Goal: Find specific page/section: Find specific page/section

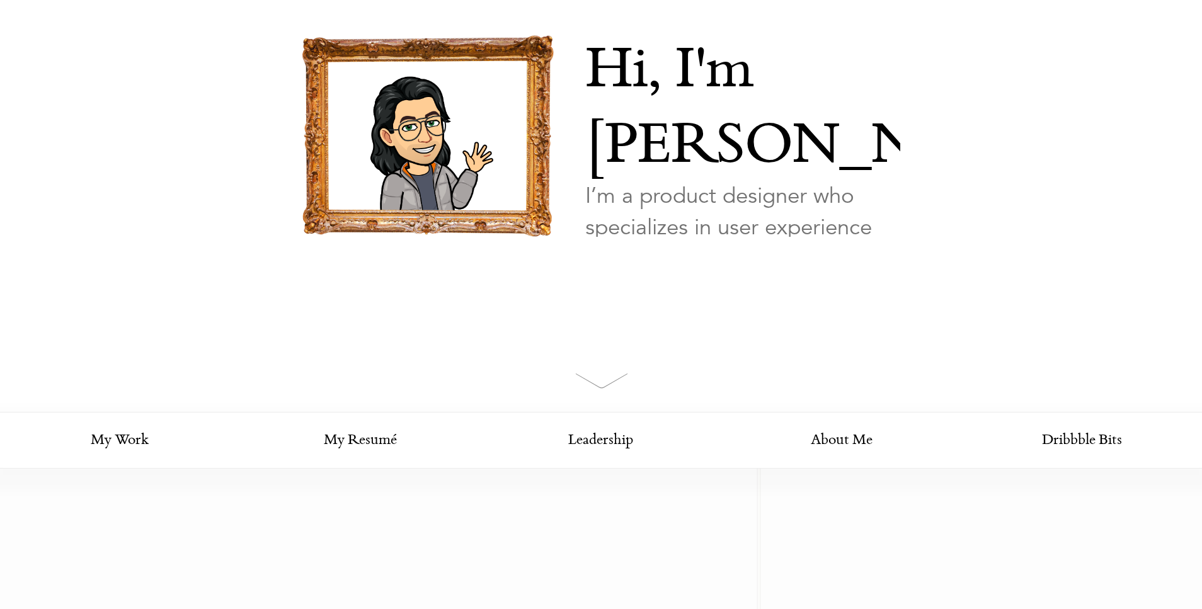
scroll to position [142, 0]
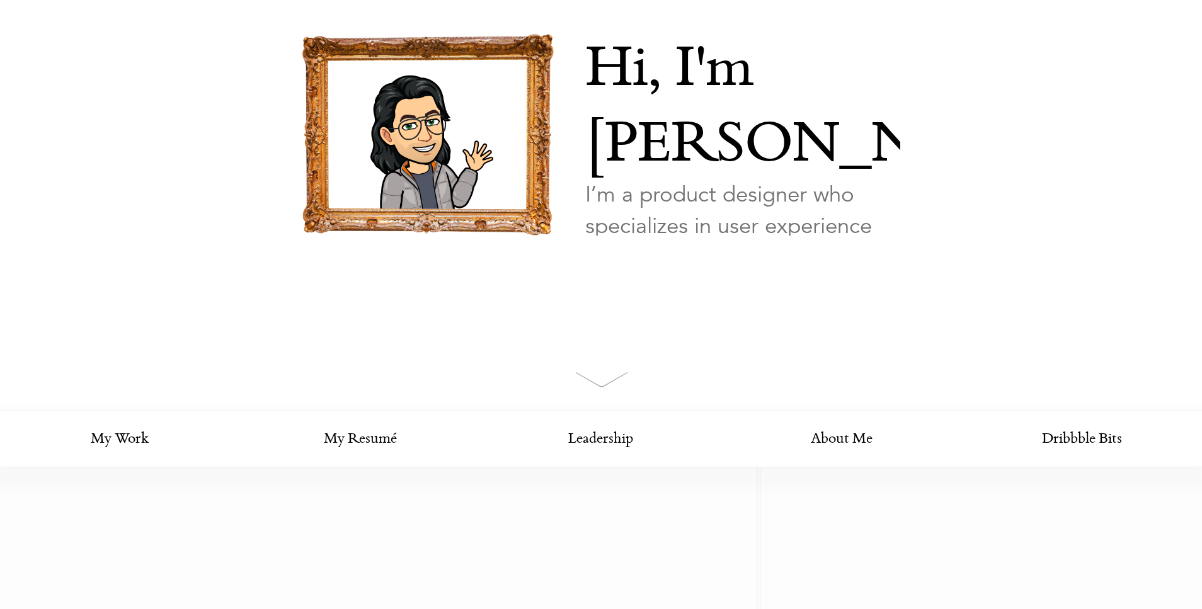
click at [653, 273] on link "Looking for my work?" at bounding box center [646, 295] width 122 height 44
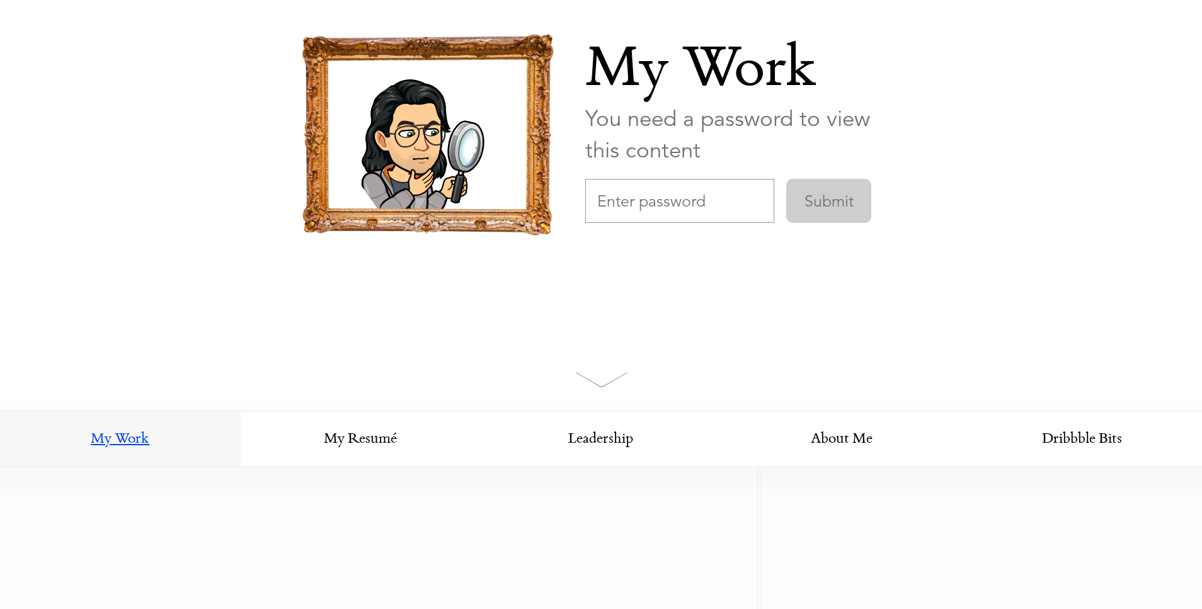
click at [669, 203] on input "text" at bounding box center [679, 201] width 189 height 44
type input "agi"
click at [786, 179] on input "Submit" at bounding box center [828, 201] width 85 height 44
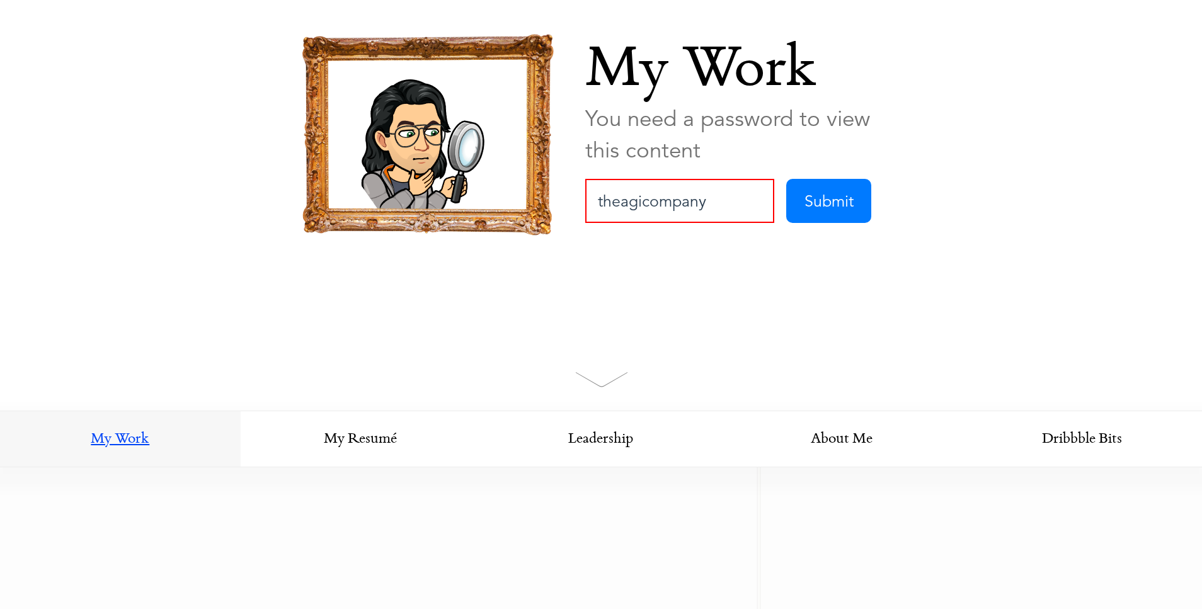
type input "theagicompany"
click at [786, 179] on input "Submit" at bounding box center [828, 201] width 85 height 44
click at [682, 195] on input "text" at bounding box center [679, 201] width 189 height 44
type input "agi"
click at [786, 179] on input "Submit" at bounding box center [828, 201] width 85 height 44
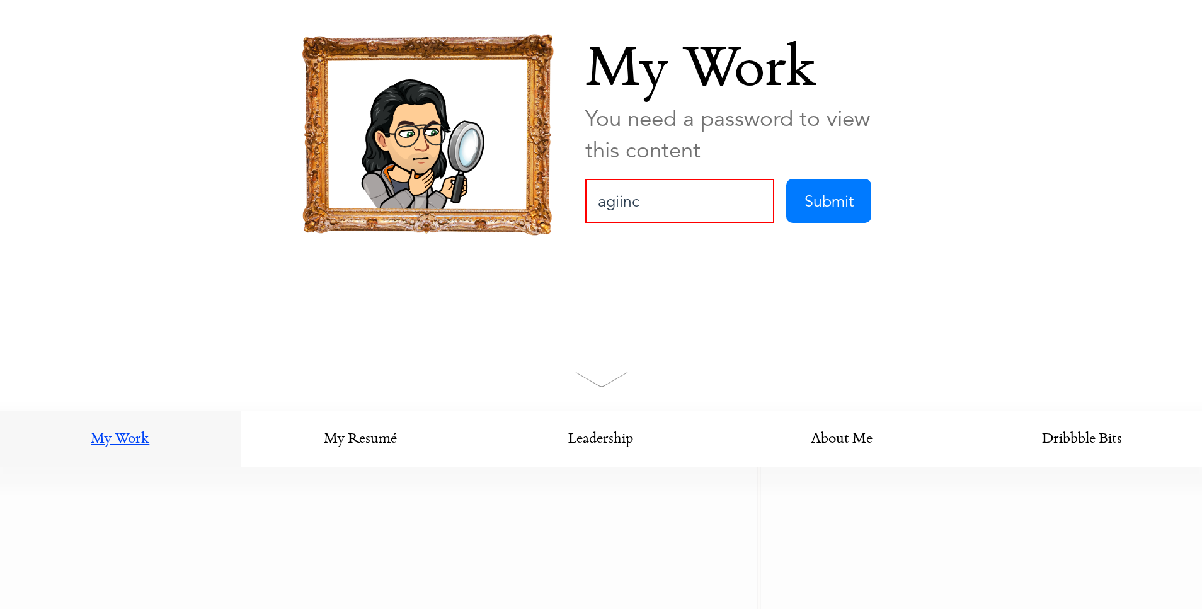
type input "agiinc"
click at [786, 179] on input "Submit" at bounding box center [828, 201] width 85 height 44
type input "agiDesign"
click at [819, 203] on input "Submit" at bounding box center [828, 201] width 85 height 44
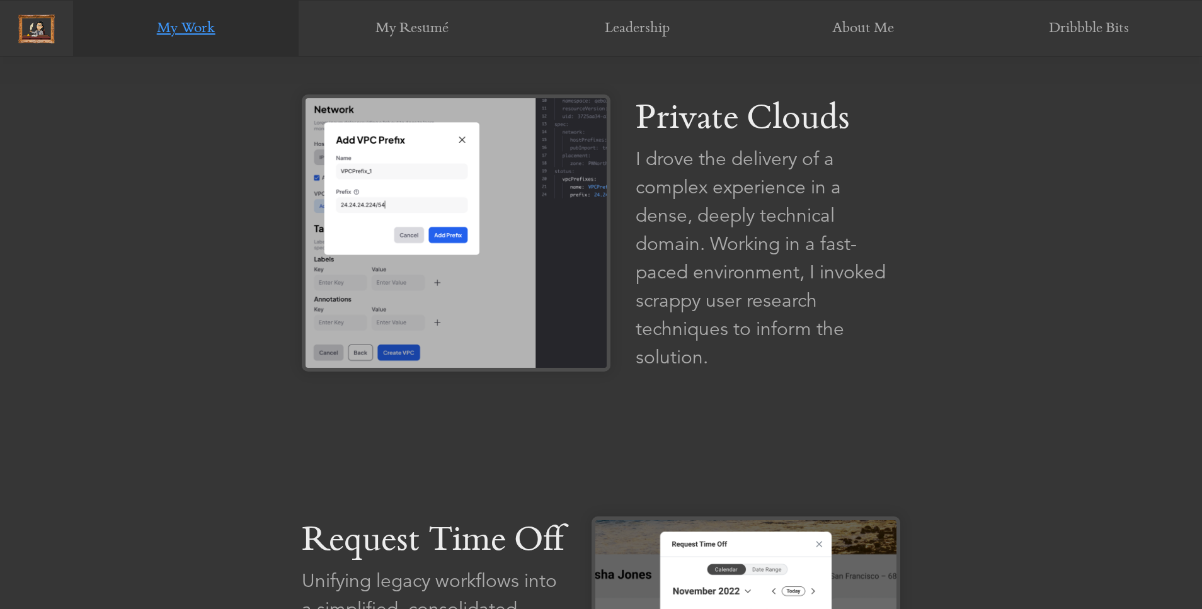
scroll to position [906, 0]
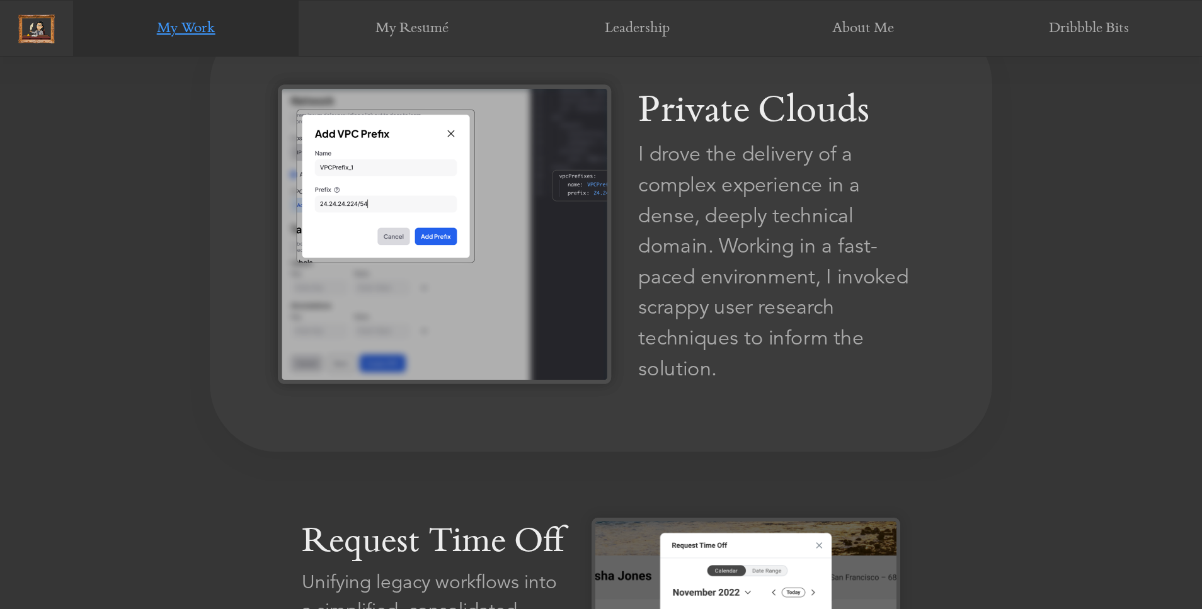
click at [436, 230] on img at bounding box center [444, 233] width 333 height 299
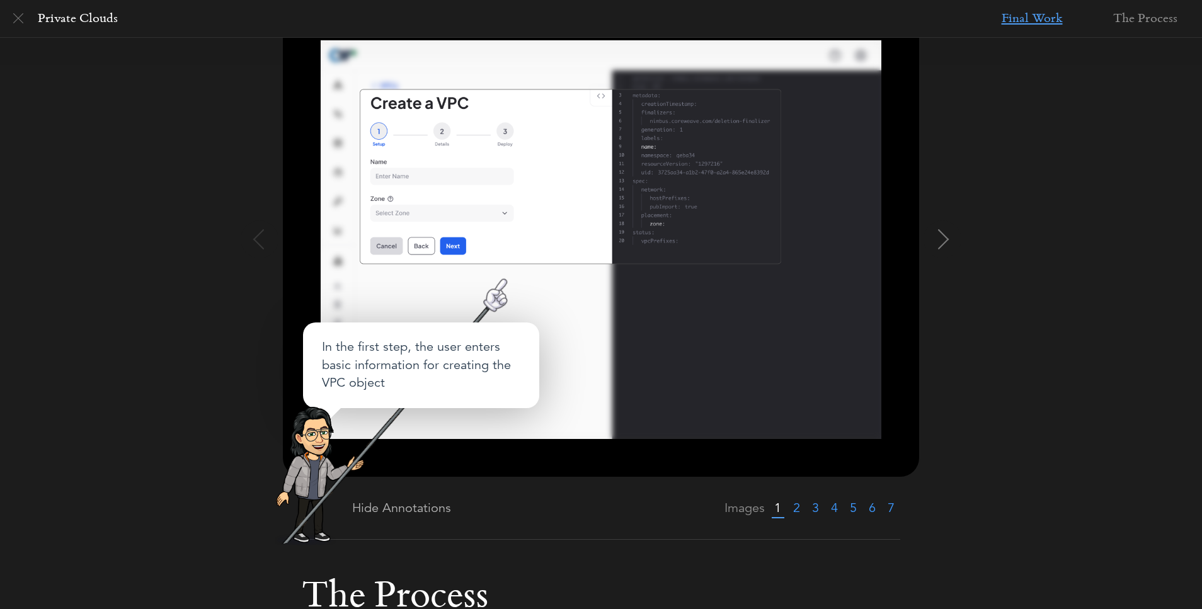
scroll to position [187, 0]
click at [491, 368] on img at bounding box center [601, 239] width 560 height 399
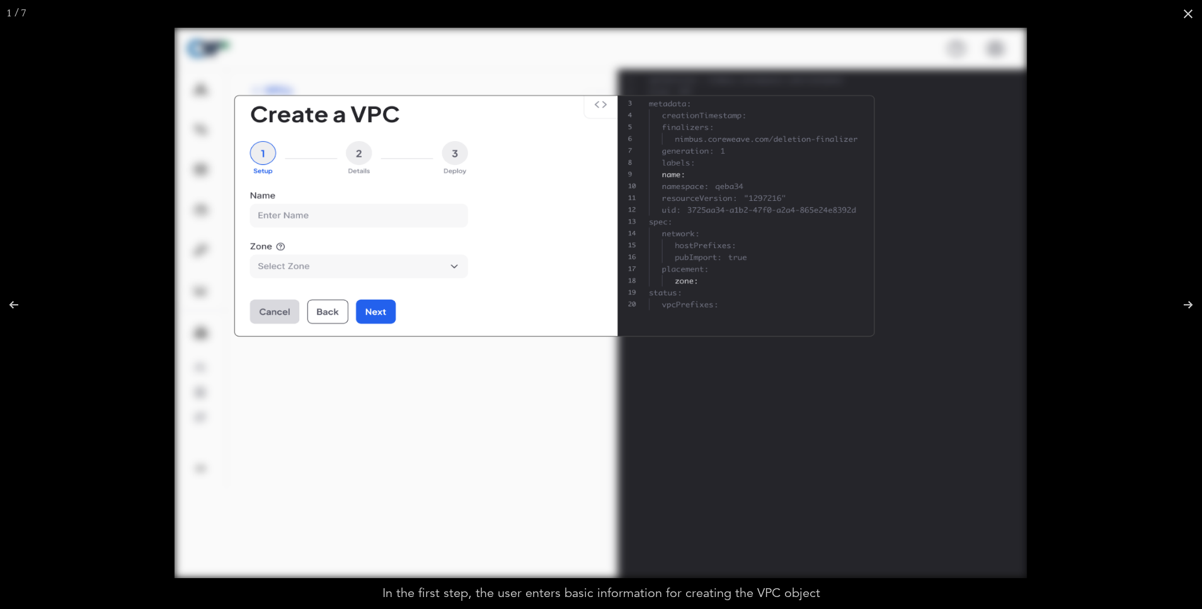
click at [361, 310] on img at bounding box center [600, 303] width 852 height 550
click at [344, 195] on img at bounding box center [600, 303] width 852 height 550
click at [733, 284] on img at bounding box center [600, 303] width 852 height 550
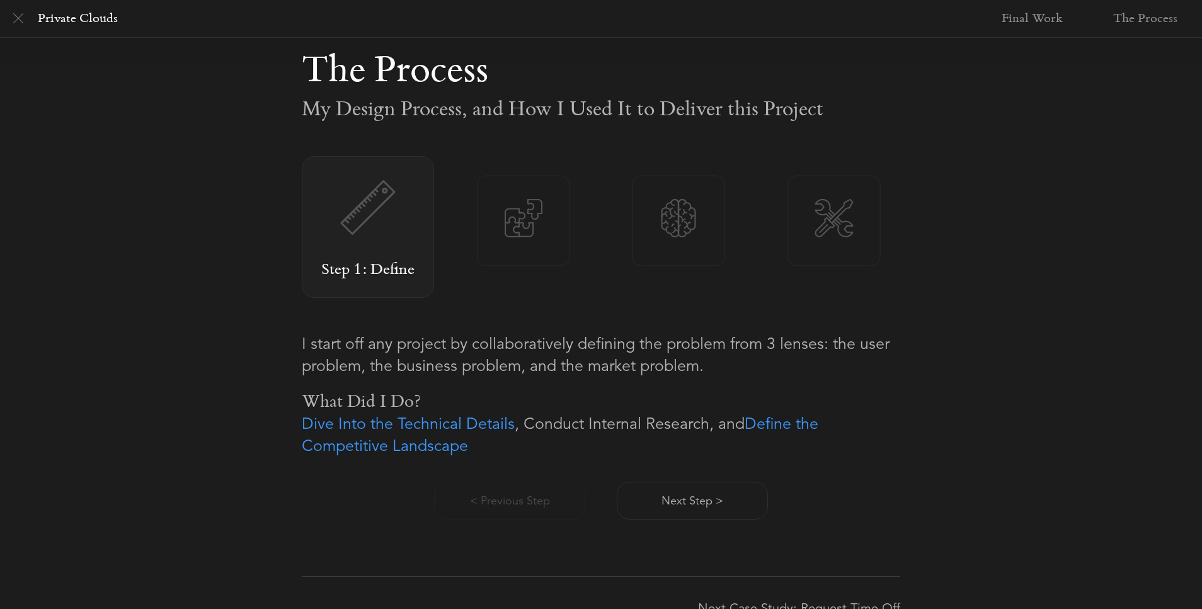
scroll to position [742, 0]
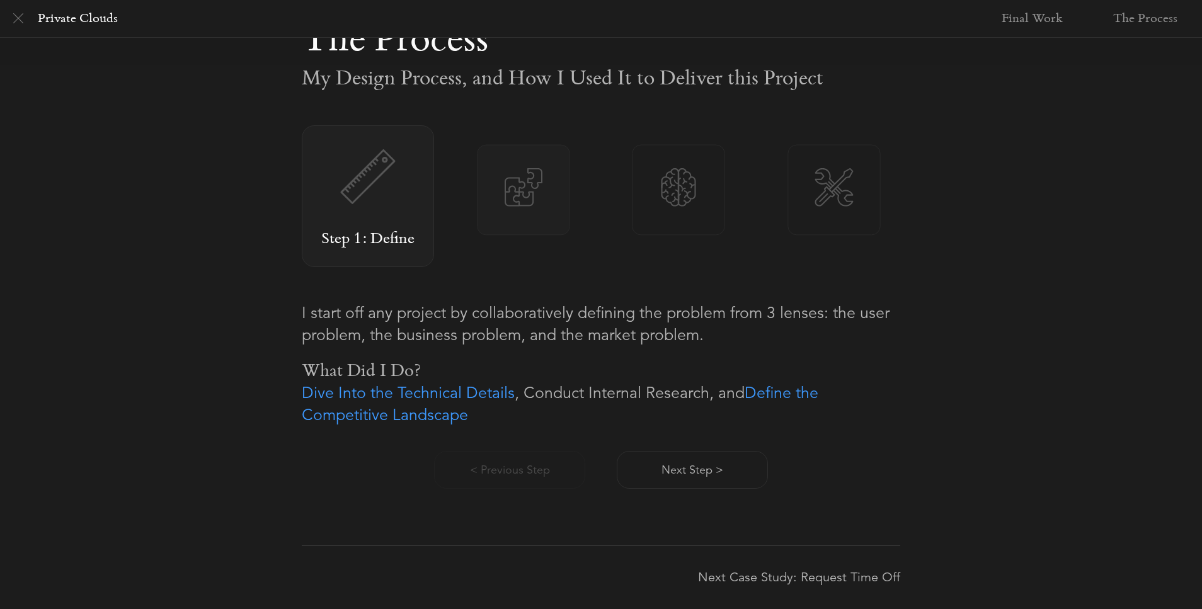
click at [518, 188] on img at bounding box center [523, 187] width 92 height 38
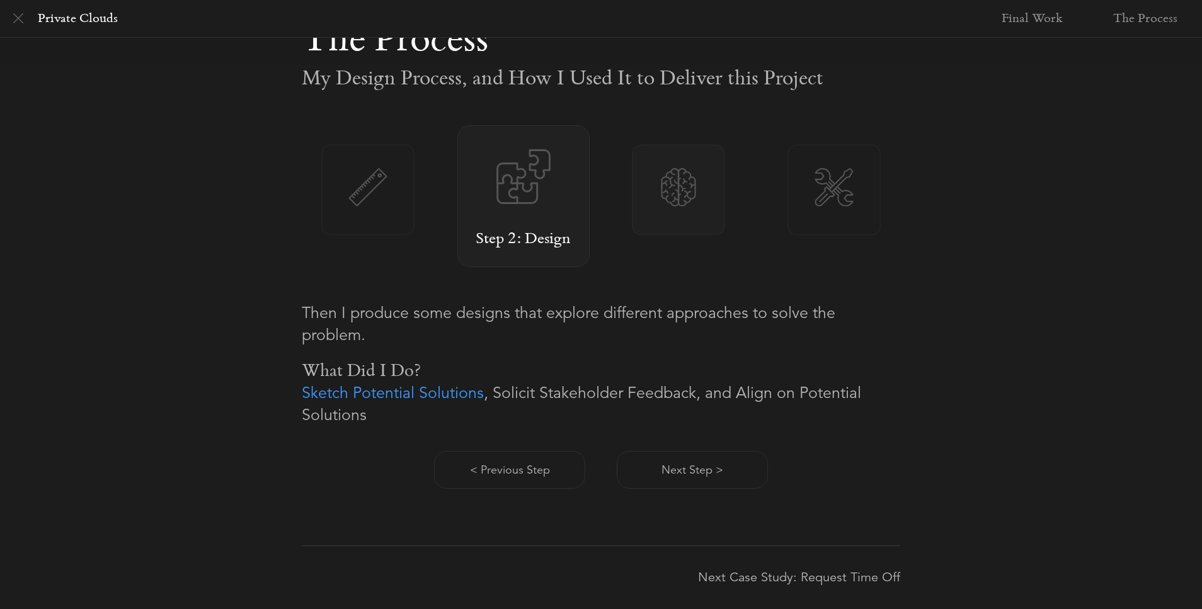
click at [685, 192] on img at bounding box center [679, 187] width 92 height 38
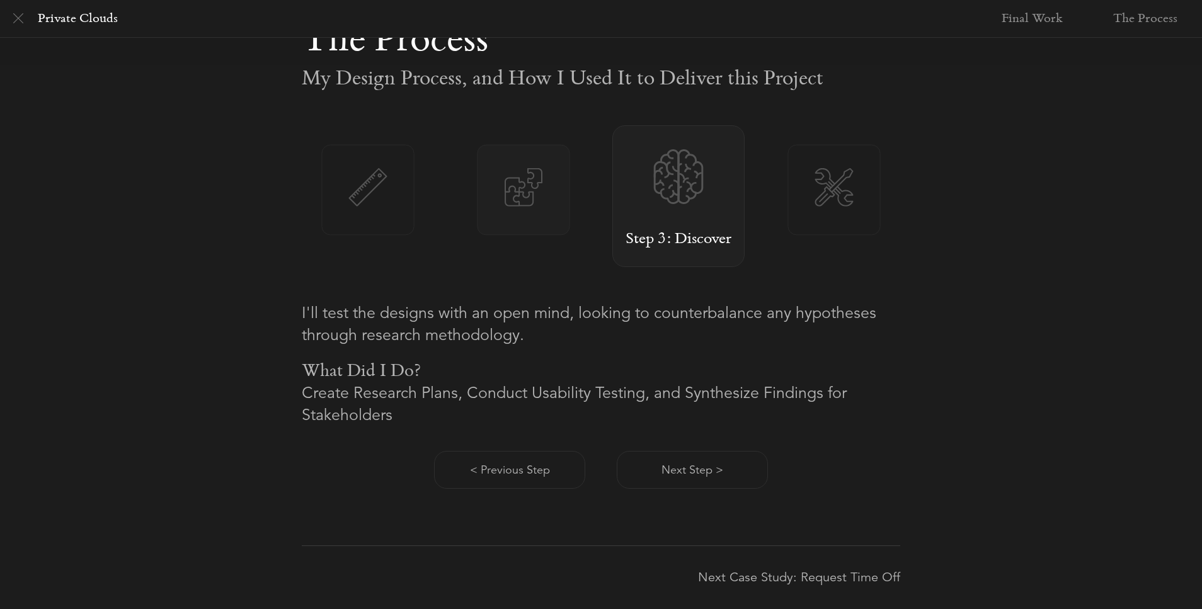
click at [513, 193] on img at bounding box center [523, 187] width 92 height 38
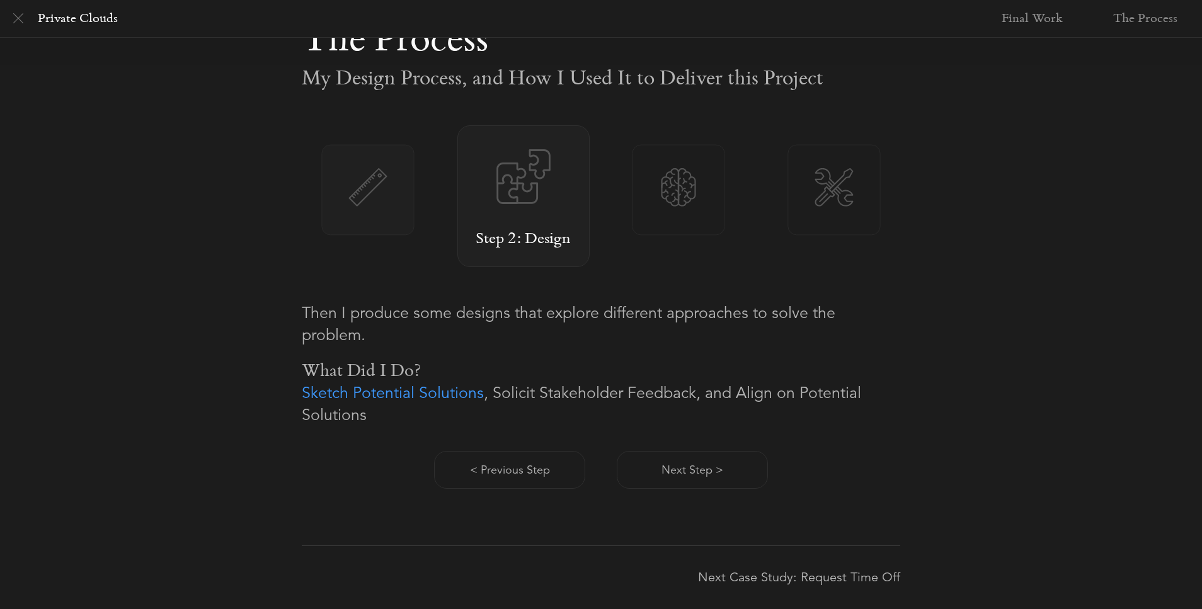
click at [389, 191] on img at bounding box center [368, 187] width 92 height 38
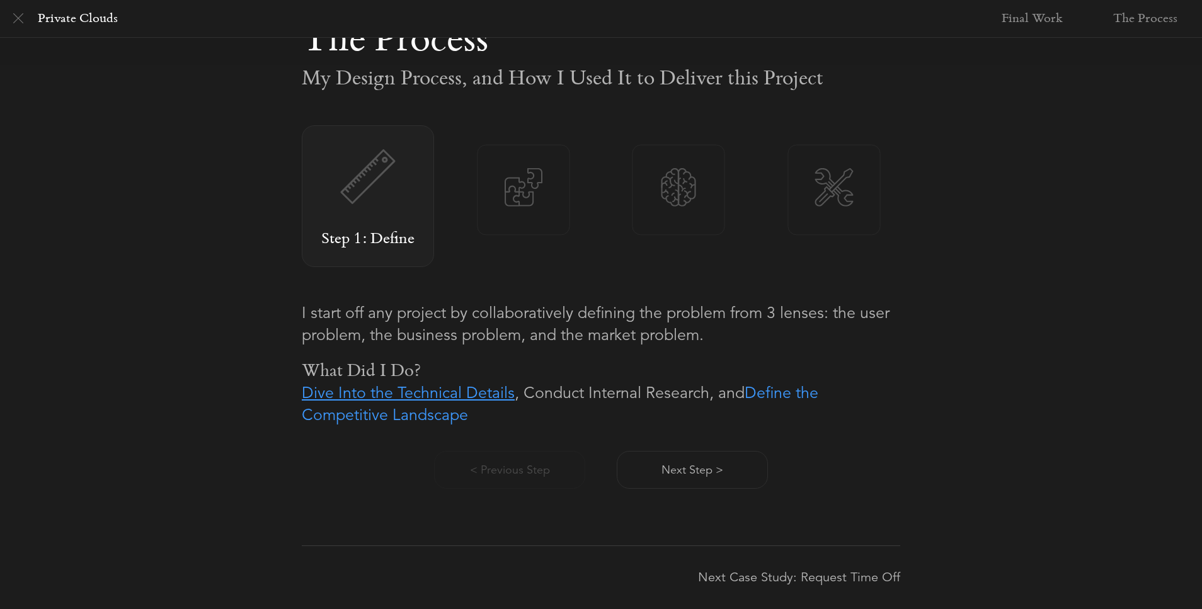
click at [441, 394] on link "Dive Into the Technical Details" at bounding box center [408, 393] width 213 height 20
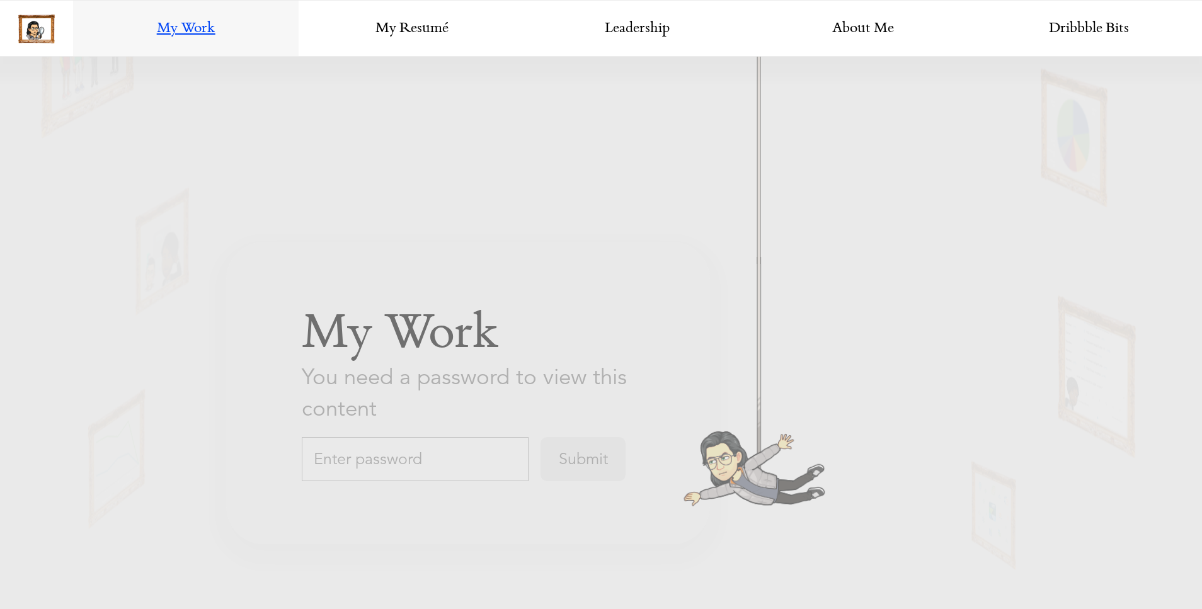
click at [393, 465] on input "text" at bounding box center [415, 459] width 227 height 44
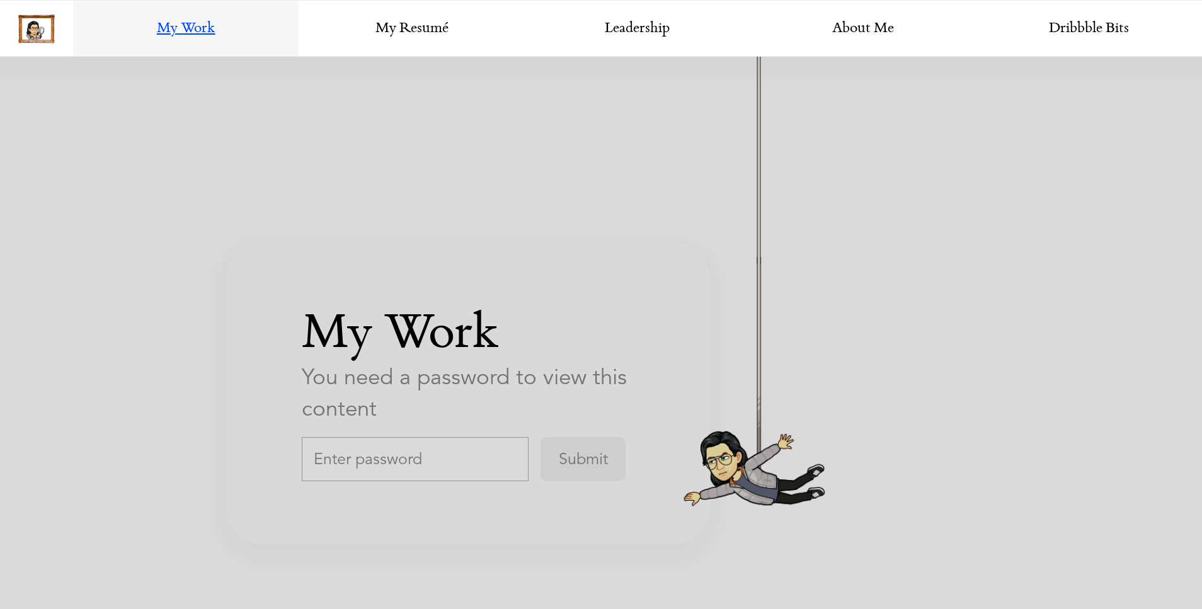
scroll to position [2192, 0]
type input "agDesign"
click at [540, 437] on input "Submit" at bounding box center [582, 459] width 85 height 44
